Goal: Check status: Check status

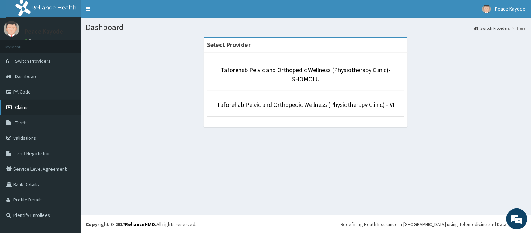
click at [35, 104] on link "Claims" at bounding box center [40, 106] width 81 height 15
click at [26, 107] on span "Claims" at bounding box center [22, 107] width 14 height 6
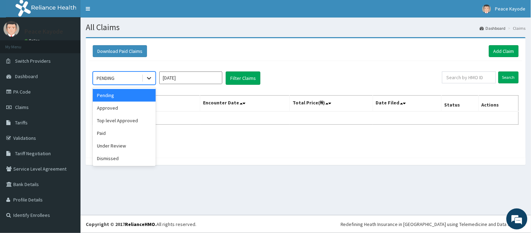
click at [152, 77] on icon at bounding box center [149, 78] width 7 height 7
click at [125, 142] on div "Under Review" at bounding box center [124, 145] width 63 height 13
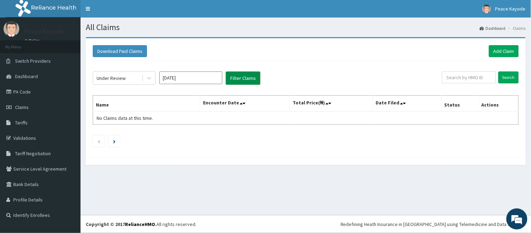
click at [236, 74] on button "Filter Claims" at bounding box center [243, 77] width 35 height 13
click at [150, 79] on icon at bounding box center [149, 78] width 7 height 7
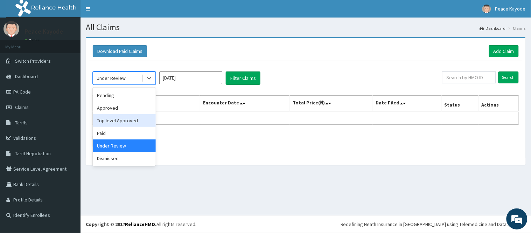
click at [127, 119] on div "Top level Approved" at bounding box center [124, 120] width 63 height 13
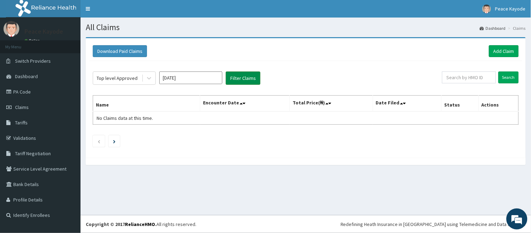
click at [236, 82] on button "Filter Claims" at bounding box center [243, 77] width 35 height 13
click at [240, 76] on button "Filter Claims" at bounding box center [243, 77] width 35 height 13
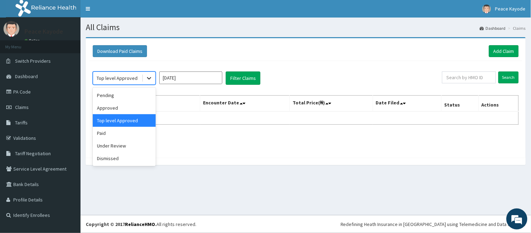
click at [147, 81] on icon at bounding box center [149, 78] width 7 height 7
click at [129, 104] on div "Approved" at bounding box center [124, 108] width 63 height 13
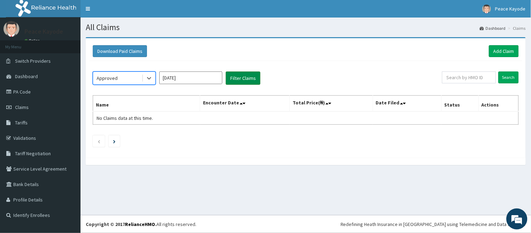
click at [232, 74] on button "Filter Claims" at bounding box center [243, 77] width 35 height 13
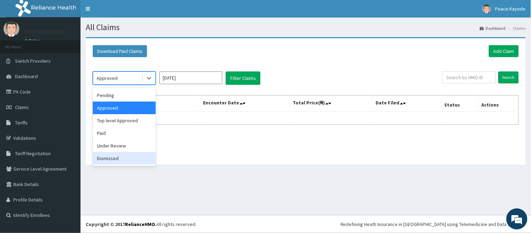
drag, startPoint x: 149, startPoint y: 79, endPoint x: 125, endPoint y: 159, distance: 83.5
click at [125, 85] on div "option Approved, selected. option Dismissed focused, 6 of 6. 6 results availabl…" at bounding box center [124, 77] width 63 height 13
click at [120, 156] on div "Dismissed" at bounding box center [124, 158] width 63 height 13
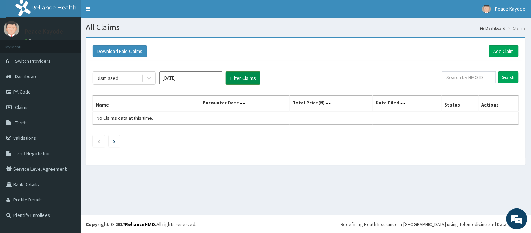
click at [243, 76] on button "Filter Claims" at bounding box center [243, 77] width 35 height 13
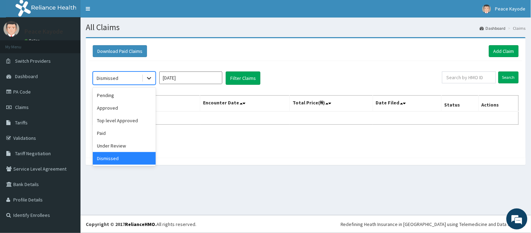
click at [150, 76] on icon at bounding box center [149, 78] width 7 height 7
click at [120, 130] on div "Paid" at bounding box center [124, 133] width 63 height 13
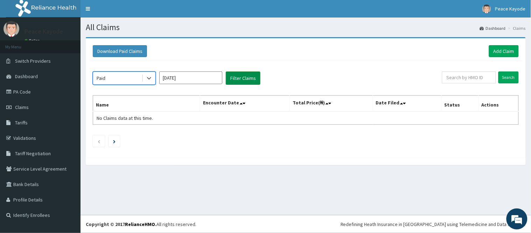
click at [236, 78] on button "Filter Claims" at bounding box center [243, 77] width 35 height 13
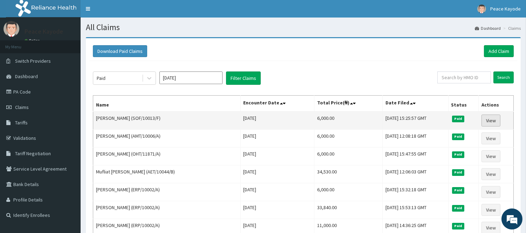
click at [478, 121] on link "View" at bounding box center [490, 121] width 19 height 12
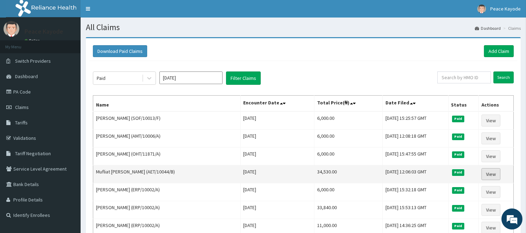
click at [478, 172] on link "View" at bounding box center [490, 174] width 19 height 12
click at [478, 174] on link "View" at bounding box center [490, 174] width 19 height 12
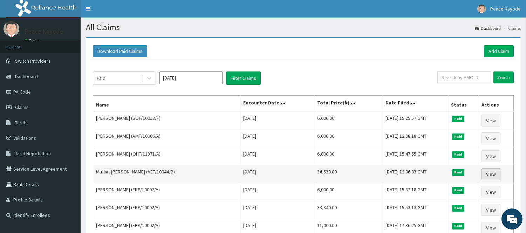
click at [478, 174] on link "View" at bounding box center [490, 174] width 19 height 12
